Goal: Find specific page/section: Find specific page/section

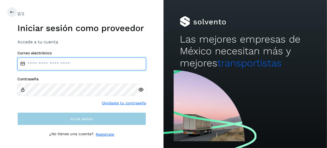
type input "**********"
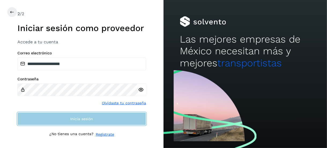
click at [83, 122] on button "Inicia sesión" at bounding box center [81, 119] width 129 height 13
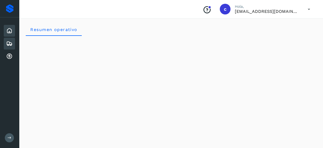
click at [6, 44] on icon at bounding box center [9, 43] width 6 height 6
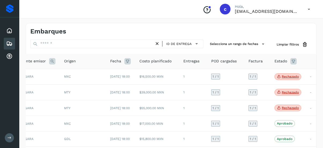
click at [2, 80] on div "Proveedores Inicio Embarques Cuentas por cobrar Salir" at bounding box center [9, 74] width 19 height 148
click at [10, 58] on icon at bounding box center [9, 56] width 6 height 6
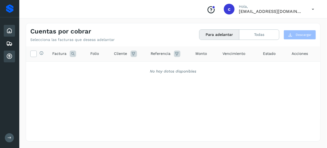
click at [12, 29] on icon at bounding box center [9, 31] width 6 height 6
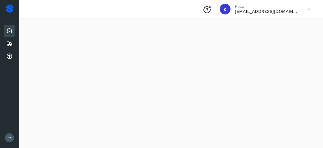
scroll to position [480, 0]
click at [12, 42] on icon at bounding box center [9, 43] width 6 height 6
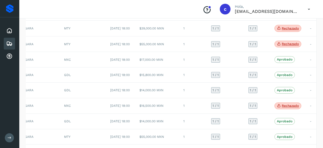
scroll to position [143, 0]
